Goal: Information Seeking & Learning: Learn about a topic

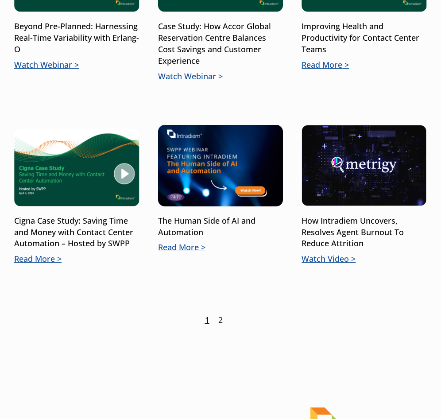
click at [220, 320] on link "2" at bounding box center [220, 320] width 4 height 12
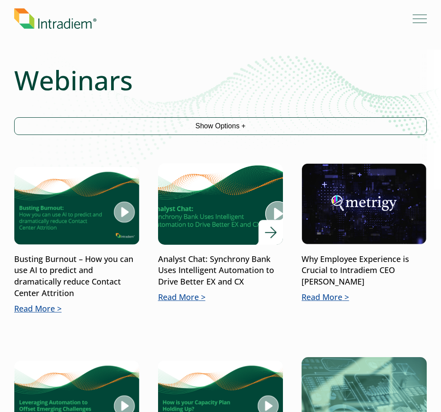
scroll to position [133, 0]
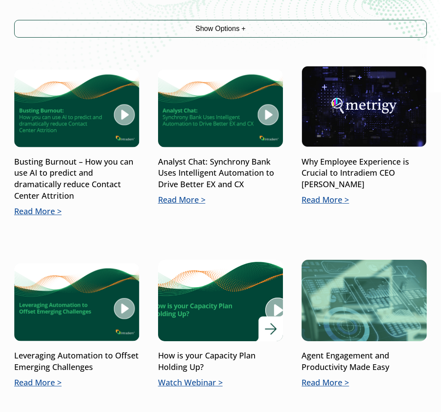
click at [196, 299] on img at bounding box center [220, 300] width 150 height 97
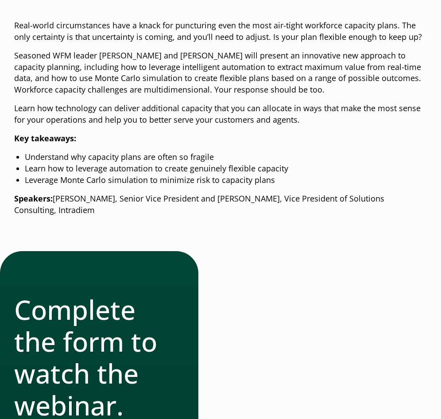
scroll to position [354, 0]
